Goal: Find specific page/section: Find specific page/section

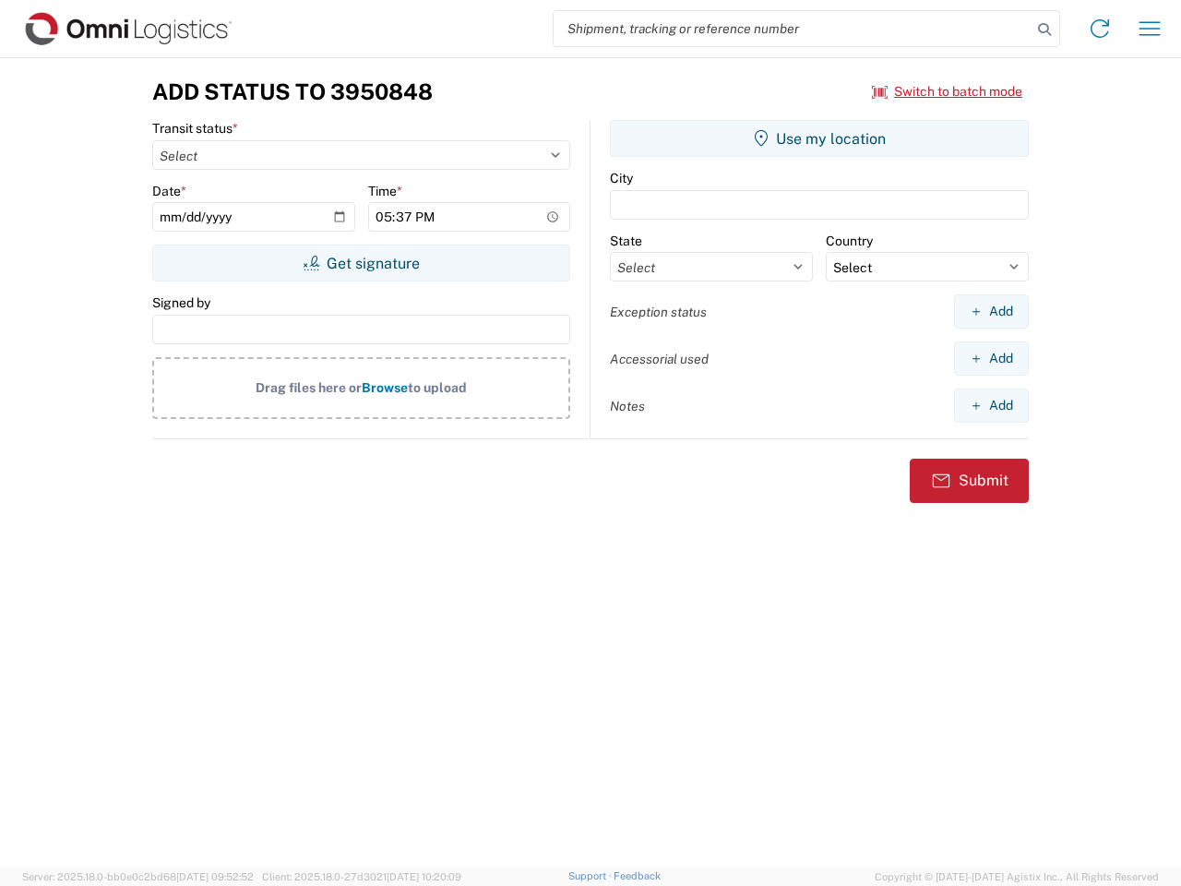
click at [792, 29] on input "search" at bounding box center [792, 28] width 478 height 35
click at [1044, 30] on icon at bounding box center [1044, 30] width 26 height 26
click at [1100, 29] on icon at bounding box center [1100, 29] width 30 height 30
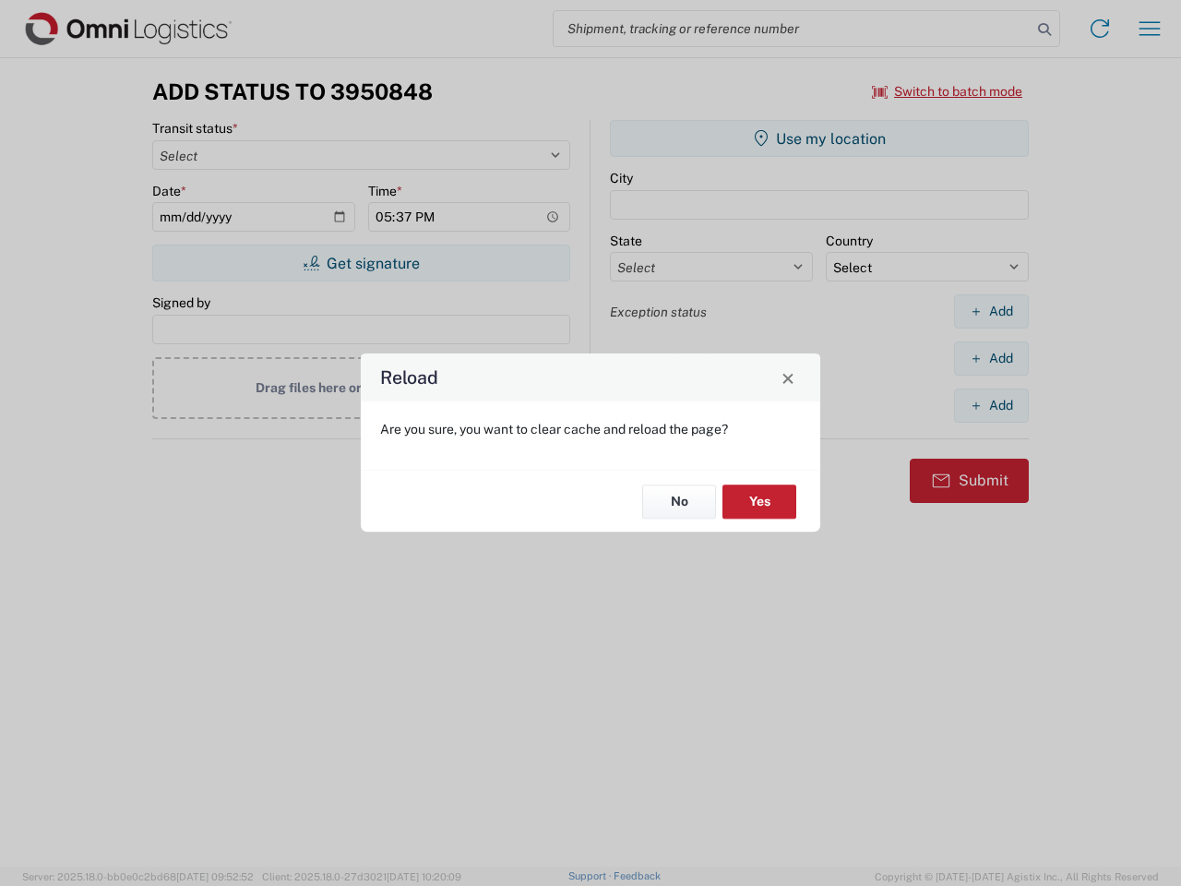
click at [1149, 29] on div "Reload Are you sure, you want to clear cache and reload the page? No Yes" at bounding box center [590, 443] width 1181 height 886
click at [947, 91] on div "Reload Are you sure, you want to clear cache and reload the page? No Yes" at bounding box center [590, 443] width 1181 height 886
click at [361, 263] on div "Reload Are you sure, you want to clear cache and reload the page? No Yes" at bounding box center [590, 443] width 1181 height 886
click at [819, 138] on div "Reload Are you sure, you want to clear cache and reload the page? No Yes" at bounding box center [590, 443] width 1181 height 886
click at [991, 311] on div "Reload Are you sure, you want to clear cache and reload the page? No Yes" at bounding box center [590, 443] width 1181 height 886
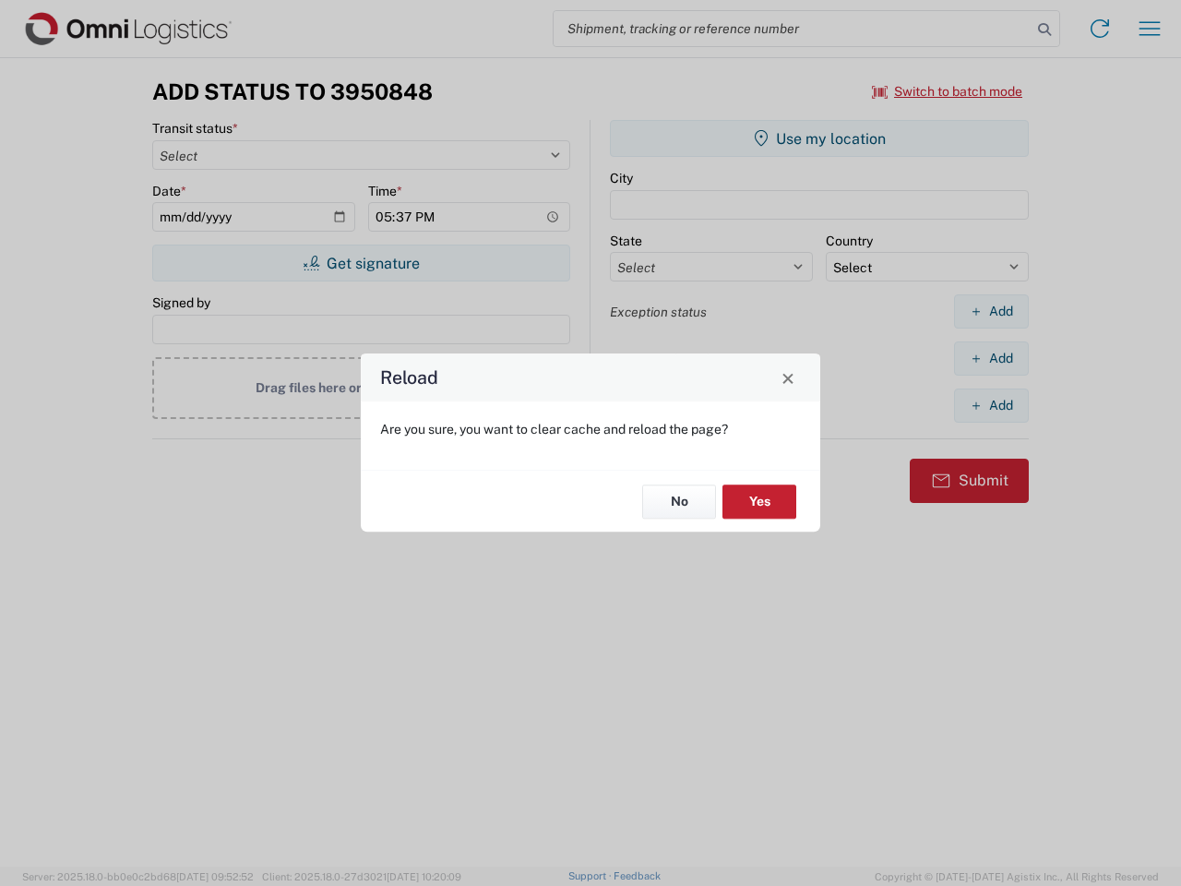
click at [991, 358] on div "Reload Are you sure, you want to clear cache and reload the page? No Yes" at bounding box center [590, 443] width 1181 height 886
click at [991, 405] on div "Reload Are you sure, you want to clear cache and reload the page? No Yes" at bounding box center [590, 443] width 1181 height 886
